Goal: Task Accomplishment & Management: Manage account settings

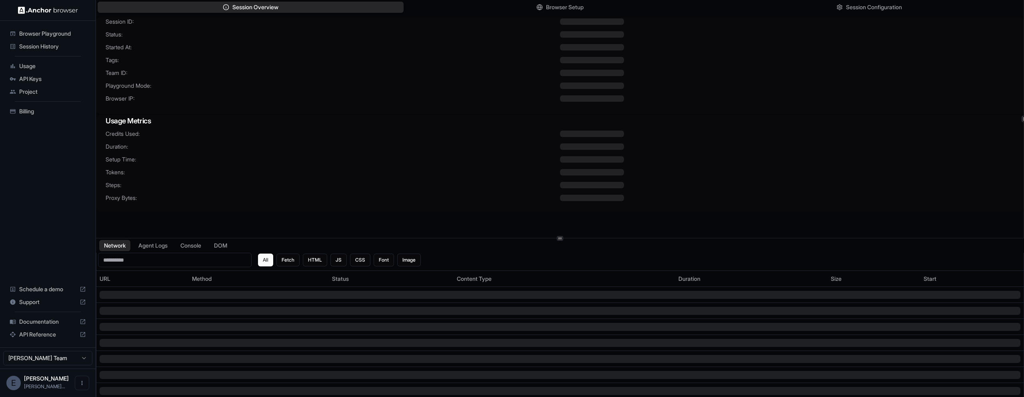
click at [48, 62] on span "Usage" at bounding box center [52, 66] width 67 height 8
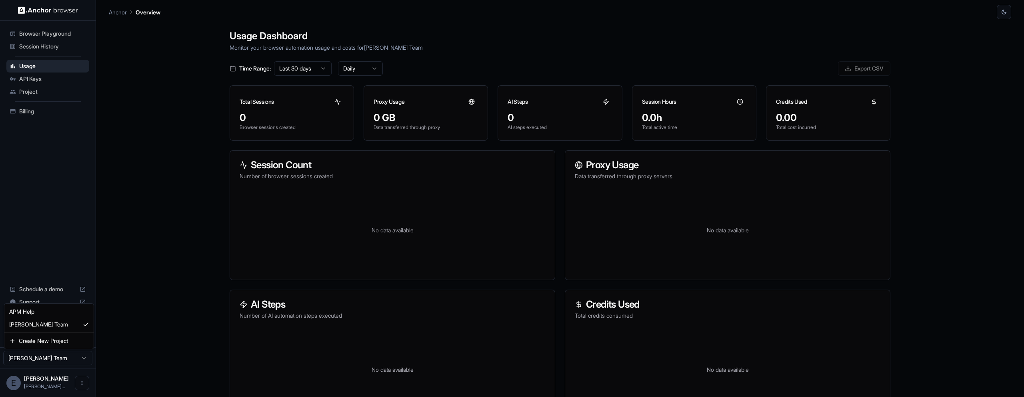
click at [82, 359] on html "Browser Playground Session History Usage API Keys Project Billing Schedule a de…" at bounding box center [512, 198] width 1024 height 397
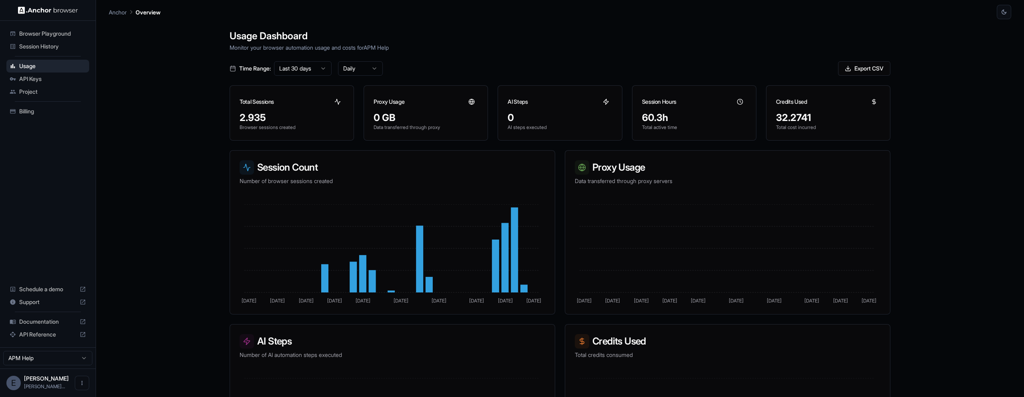
click at [57, 108] on span "Billing" at bounding box center [52, 111] width 67 height 8
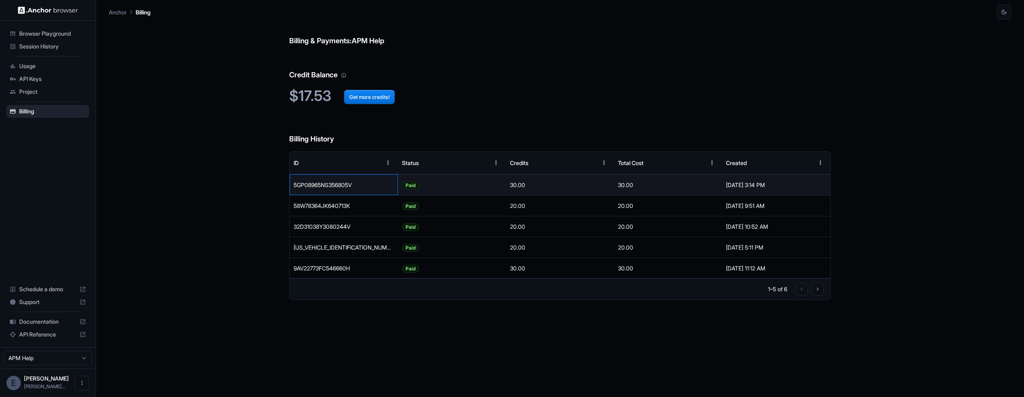
click at [320, 188] on div "5GP08965NS356805V" at bounding box center [344, 184] width 108 height 21
click at [453, 189] on div "Paid" at bounding box center [452, 184] width 108 height 21
click at [629, 185] on div "30.00" at bounding box center [668, 184] width 108 height 21
click at [66, 356] on html "Browser Playground Session History Usage API Keys Project Billing Schedule a de…" at bounding box center [512, 198] width 1024 height 397
